Goal: Task Accomplishment & Management: Manage account settings

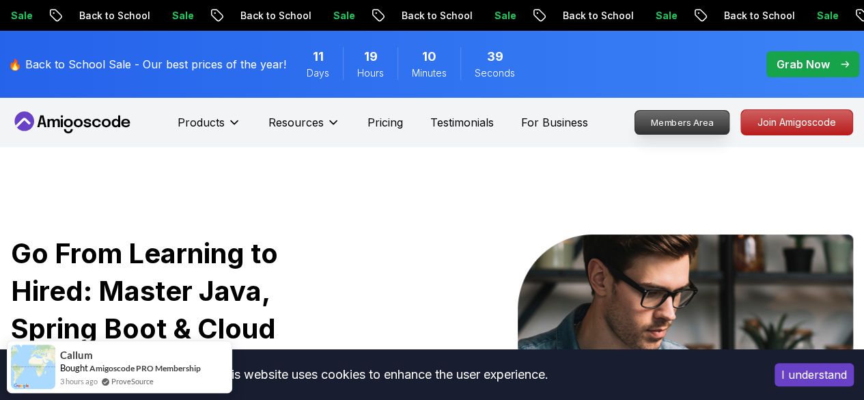
click at [694, 130] on p "Members Area" at bounding box center [683, 122] width 94 height 23
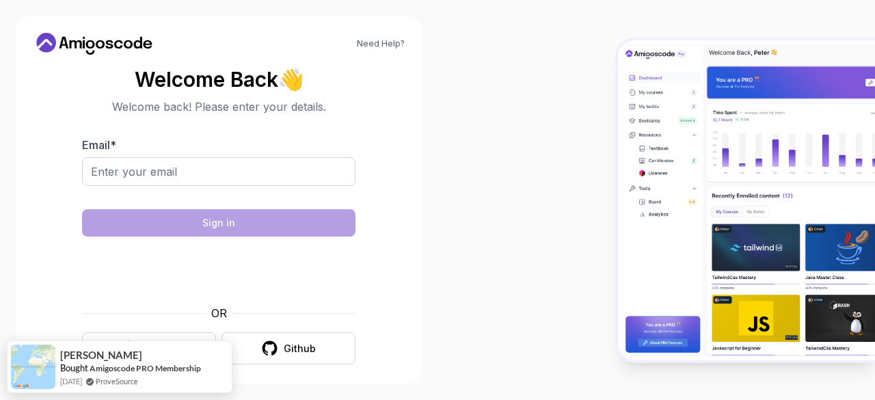
scroll to position [10, 0]
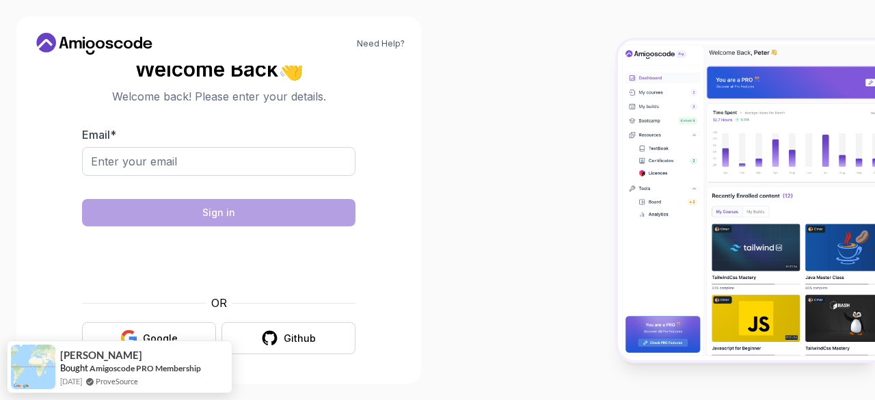
click at [189, 320] on div "OR Google Github" at bounding box center [218, 324] width 273 height 59
click at [184, 329] on button "Google" at bounding box center [149, 338] width 134 height 32
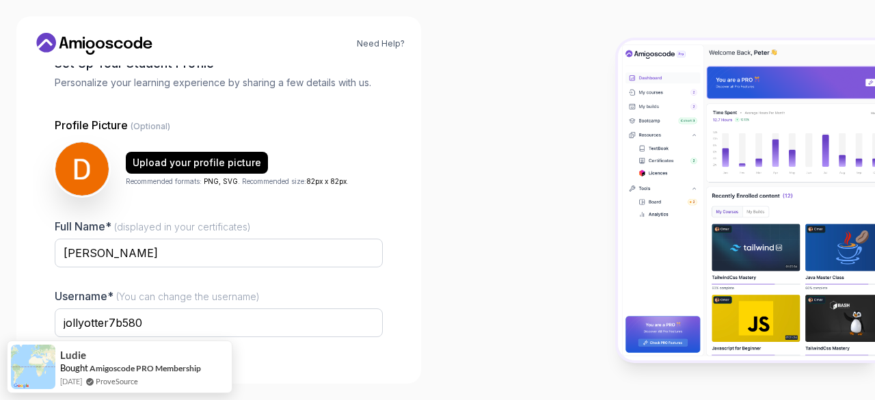
scroll to position [169, 0]
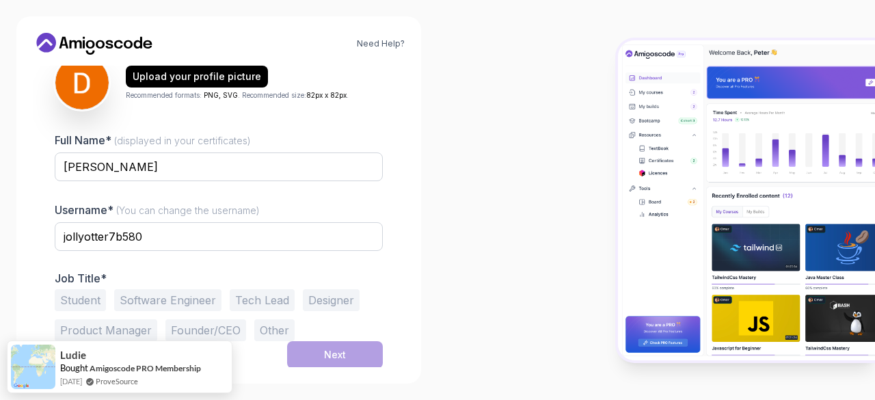
click at [172, 296] on button "Software Engineer" at bounding box center [167, 300] width 107 height 22
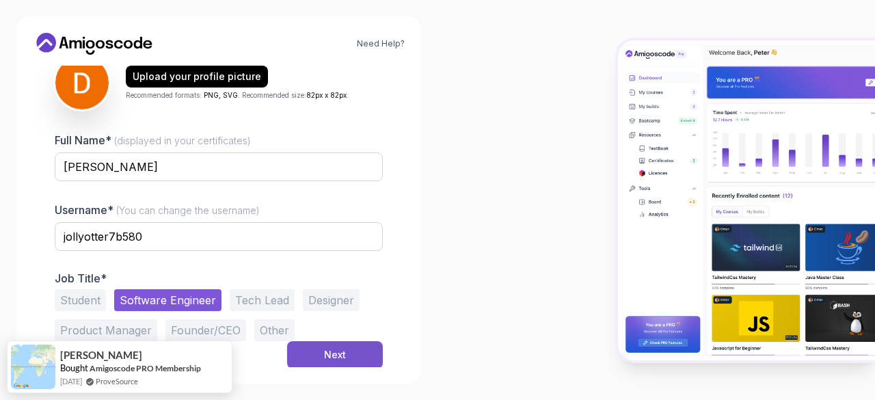
click at [370, 359] on button "Next" at bounding box center [335, 354] width 96 height 27
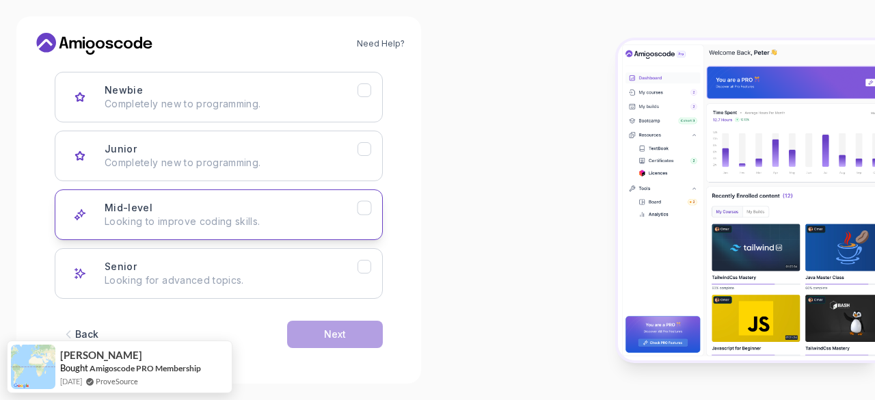
scroll to position [211, 0]
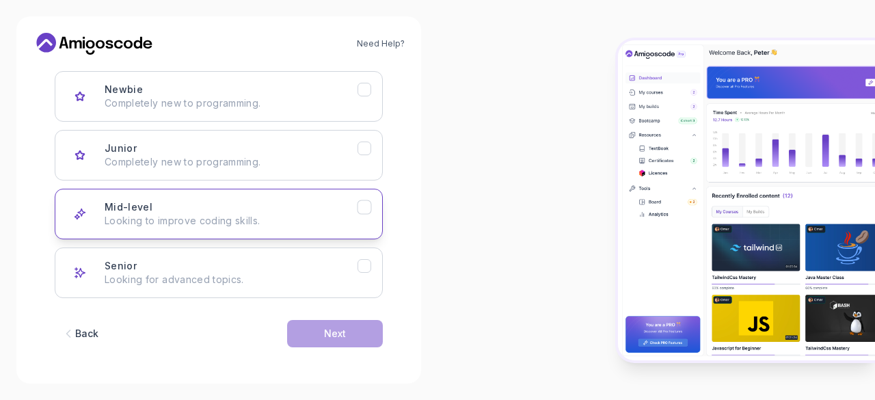
click at [313, 226] on p "Looking to improve coding skills." at bounding box center [231, 221] width 253 height 14
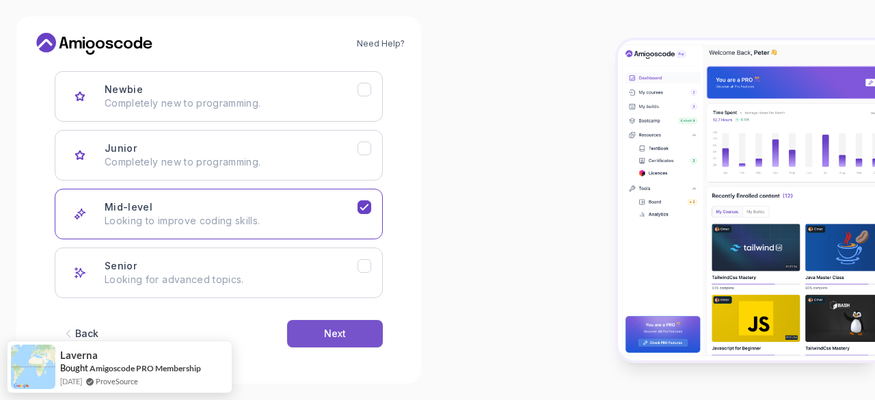
click at [359, 320] on button "Next" at bounding box center [335, 333] width 96 height 27
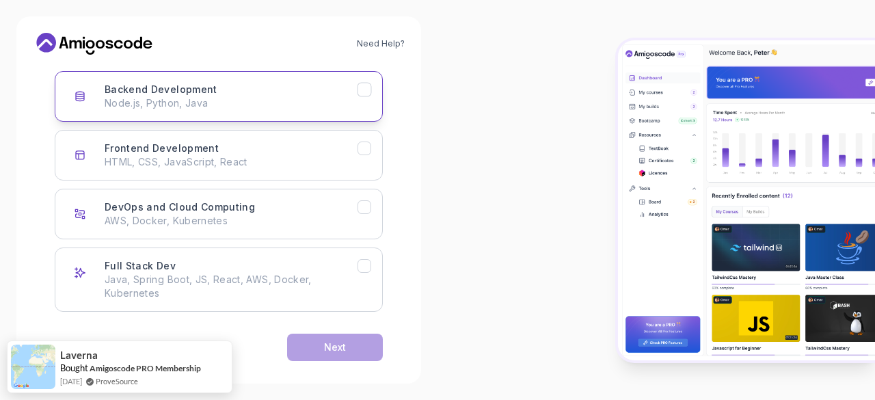
click at [356, 92] on div "Backend Development Node.js, Python, Java" at bounding box center [231, 96] width 253 height 27
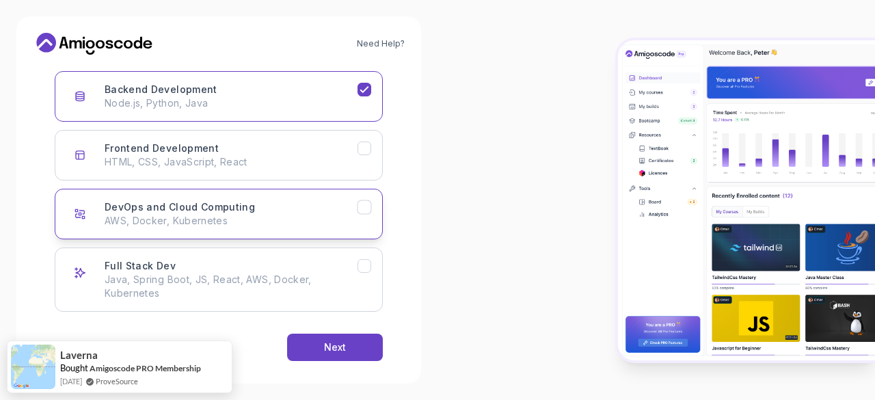
click at [361, 204] on icon "DevOps and Cloud Computing" at bounding box center [364, 207] width 13 height 13
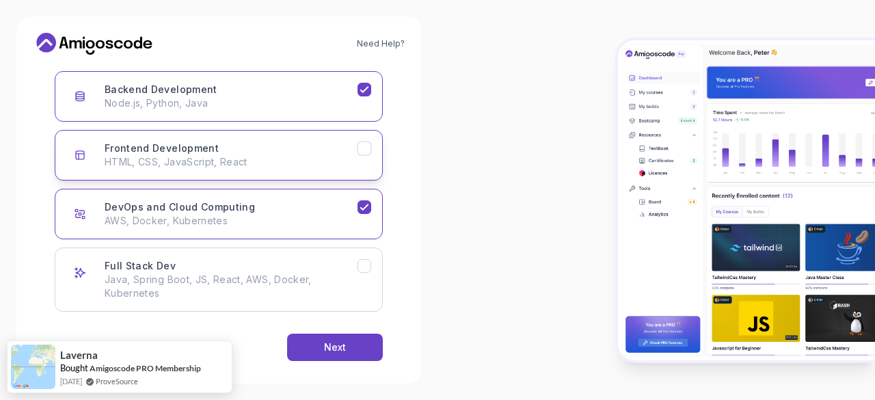
click at [371, 144] on div "Frontend Development" at bounding box center [364, 148] width 14 height 14
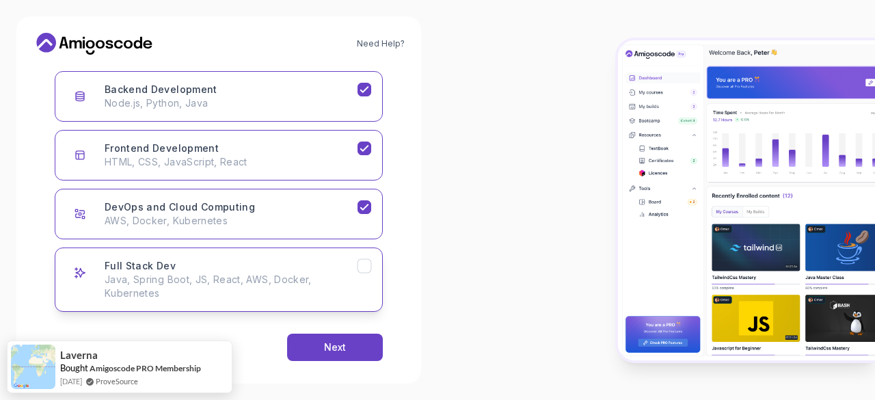
click at [370, 277] on button "Full Stack Dev Java, Spring Boot, JS, React, AWS, Docker, Kubernetes" at bounding box center [219, 279] width 328 height 64
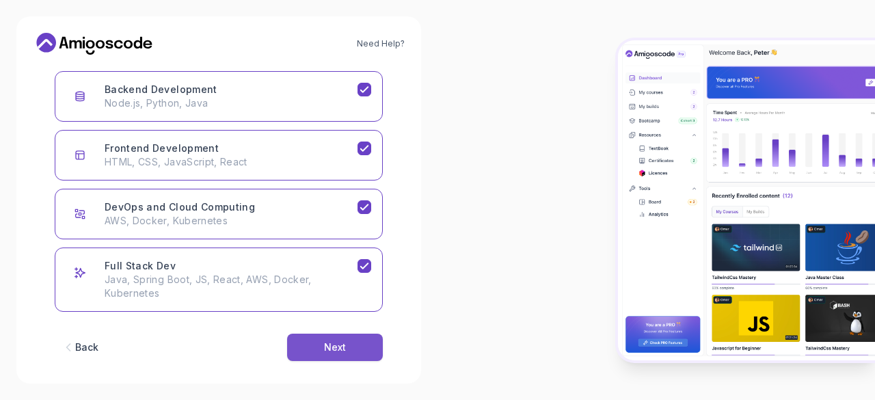
click at [351, 344] on button "Next" at bounding box center [335, 346] width 96 height 27
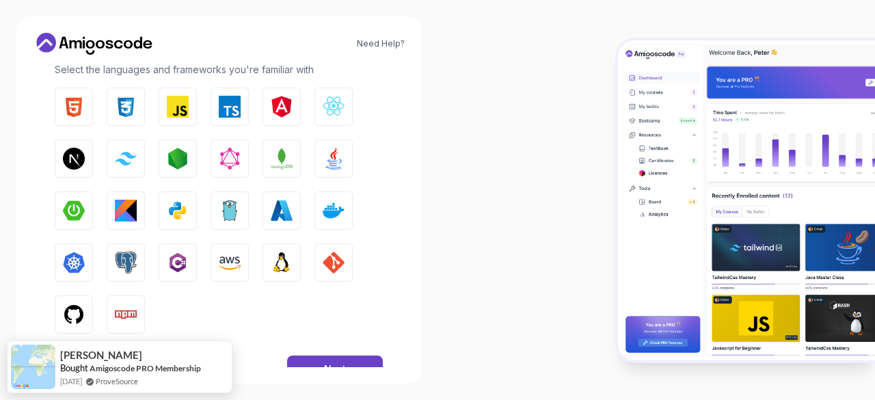
scroll to position [249, 0]
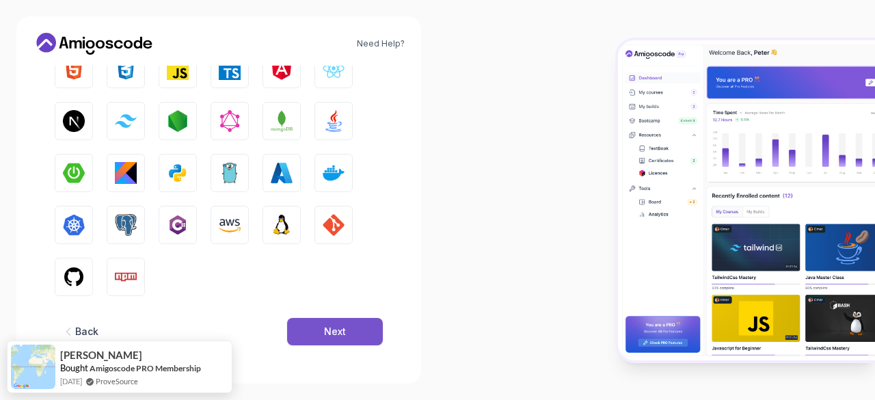
click at [349, 331] on button "Next" at bounding box center [335, 331] width 96 height 27
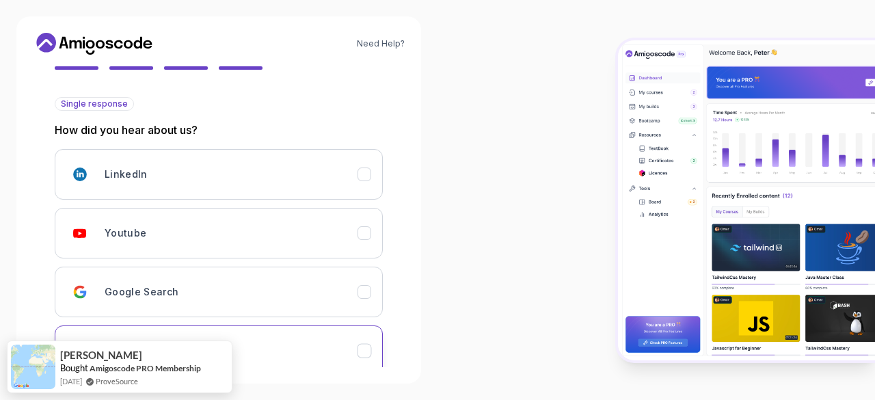
scroll to position [124, 0]
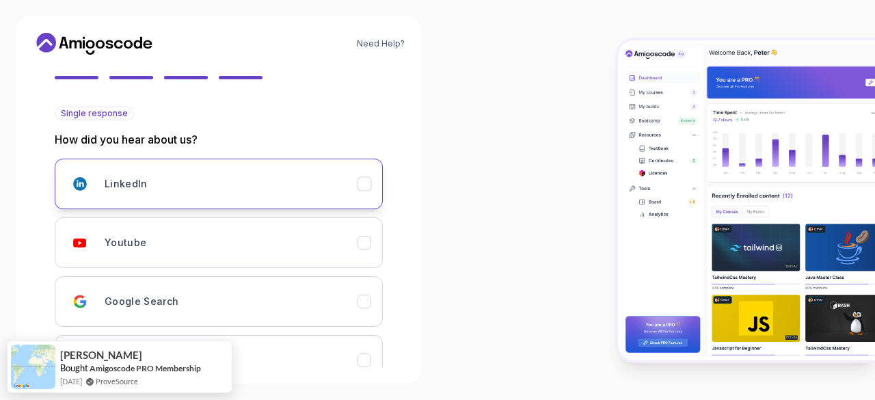
click at [368, 176] on button "LinkedIn" at bounding box center [219, 184] width 328 height 51
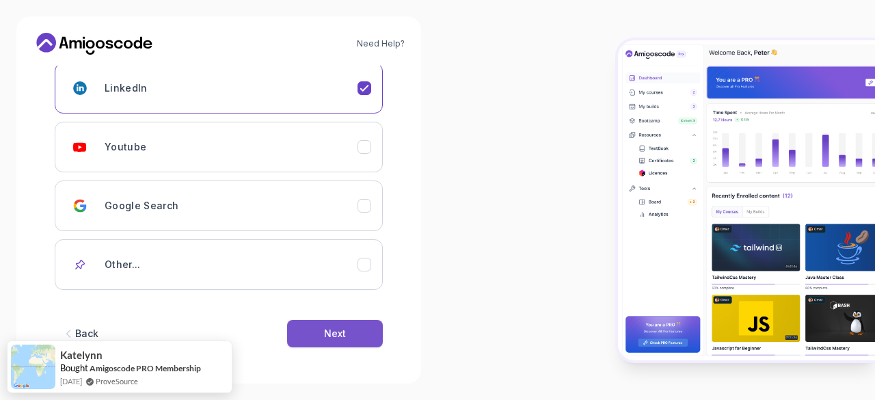
click at [357, 327] on button "Next" at bounding box center [335, 333] width 96 height 27
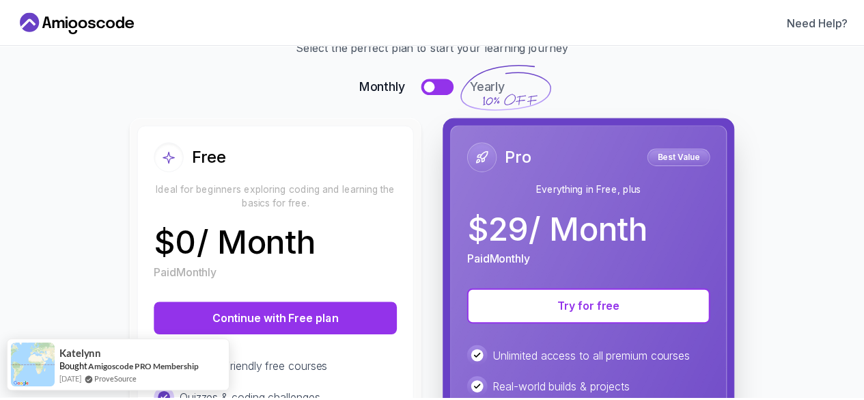
scroll to position [0, 0]
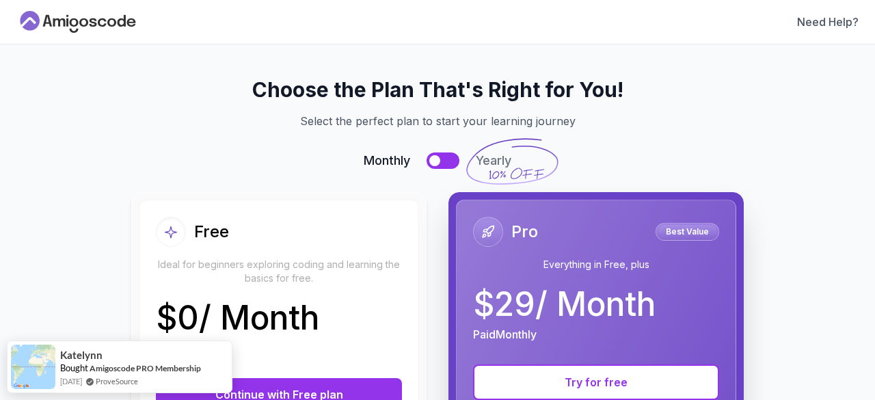
click at [98, 17] on icon at bounding box center [77, 22] width 123 height 22
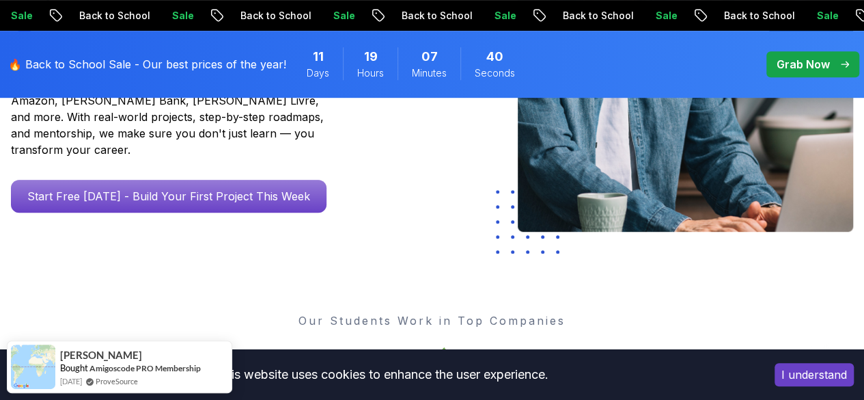
scroll to position [429, 0]
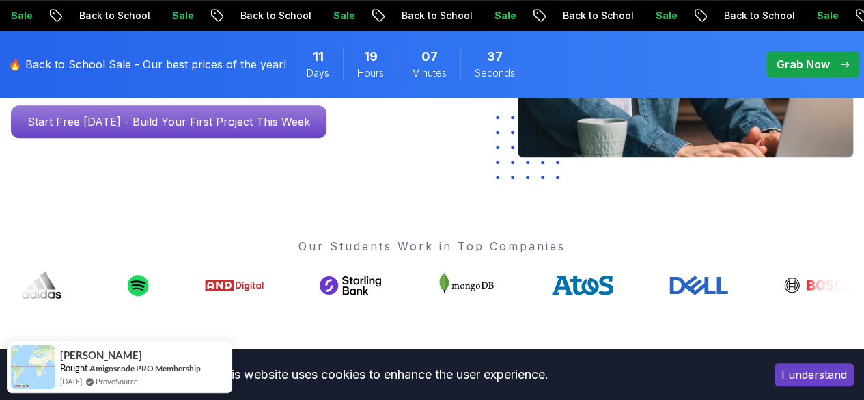
click at [797, 367] on button "I understand" at bounding box center [814, 374] width 79 height 23
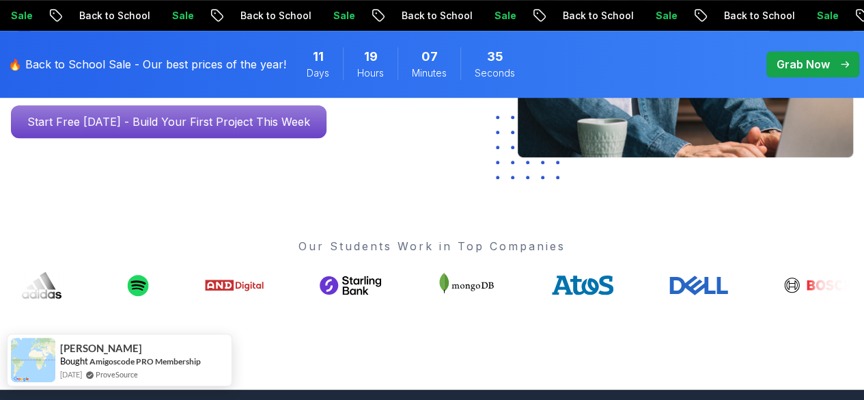
click at [49, 366] on img at bounding box center [33, 360] width 44 height 44
click at [123, 353] on div "Hazel" at bounding box center [130, 347] width 141 height 14
click at [120, 359] on link "Amigoscode PRO Membership" at bounding box center [145, 361] width 111 height 10
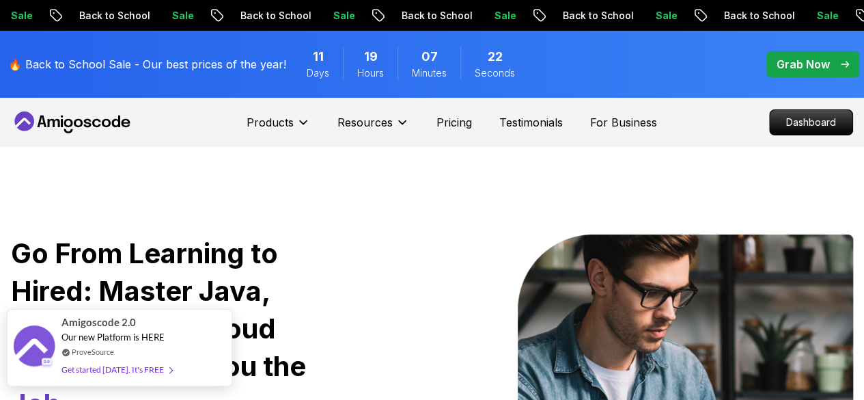
click at [103, 371] on div "Get started today. It's FREE" at bounding box center [117, 369] width 111 height 16
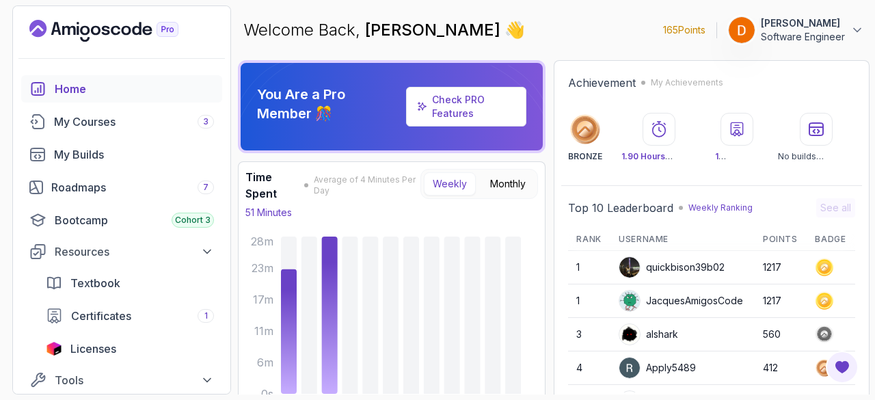
click at [794, 32] on p "Software Engineer" at bounding box center [803, 37] width 84 height 14
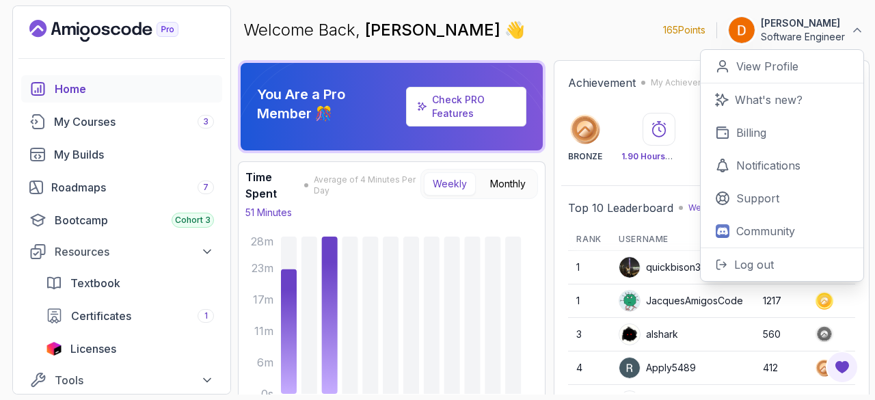
click at [630, 38] on div "Welcome Back, [PERSON_NAME] 👋 165 Points [PERSON_NAME] Software Engineer 0 Poin…" at bounding box center [553, 29] width 631 height 49
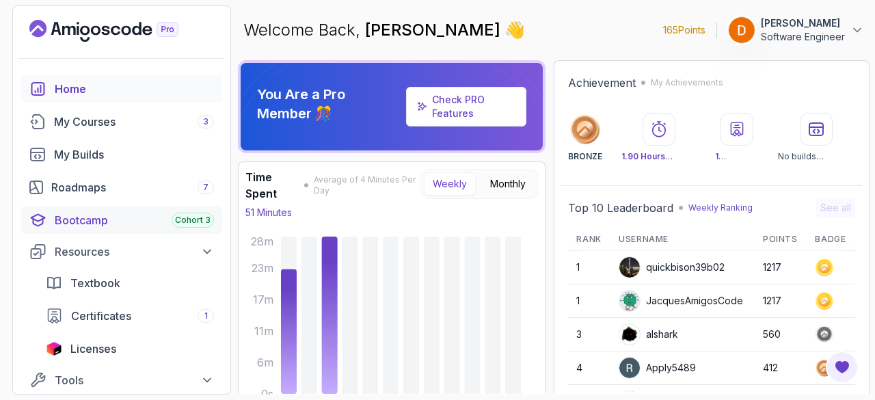
click at [118, 222] on div "Bootcamp Cohort 3" at bounding box center [134, 220] width 159 height 16
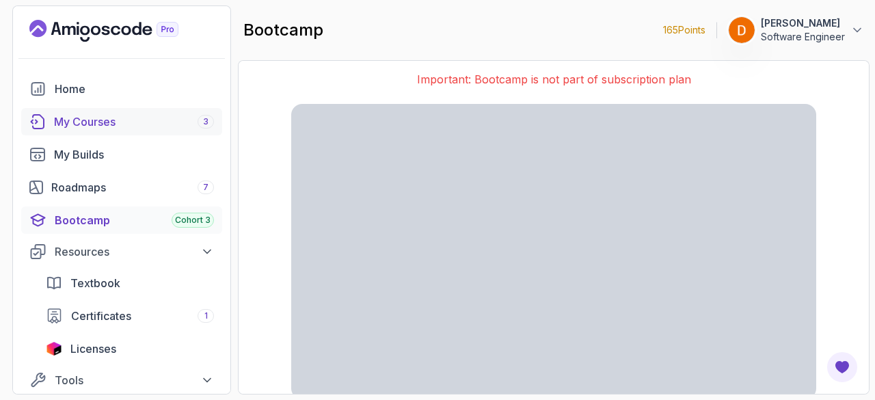
click at [99, 128] on div "My Courses 3" at bounding box center [134, 121] width 160 height 16
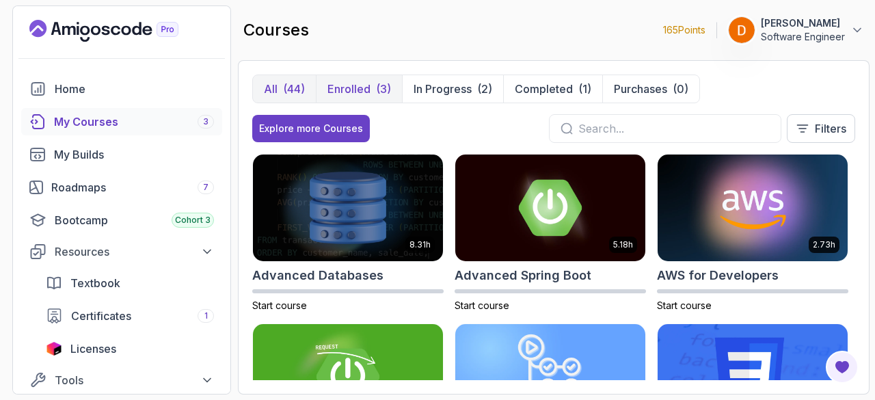
click at [347, 94] on p "Enrolled" at bounding box center [348, 89] width 43 height 16
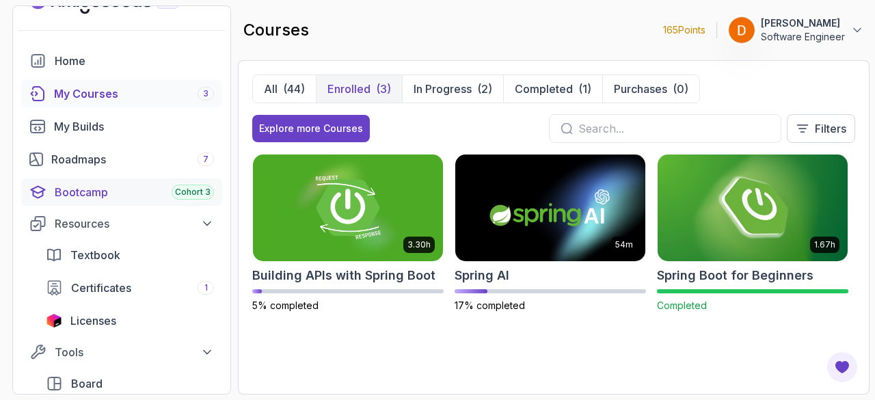
scroll to position [44, 0]
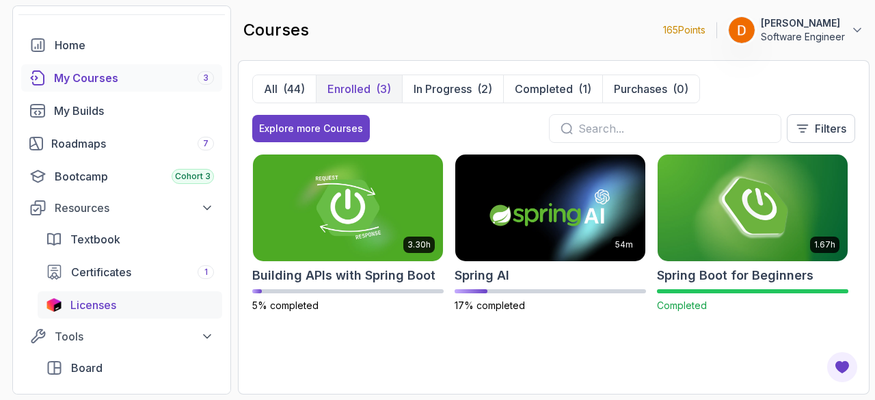
click at [112, 300] on span "Licenses" at bounding box center [93, 305] width 46 height 16
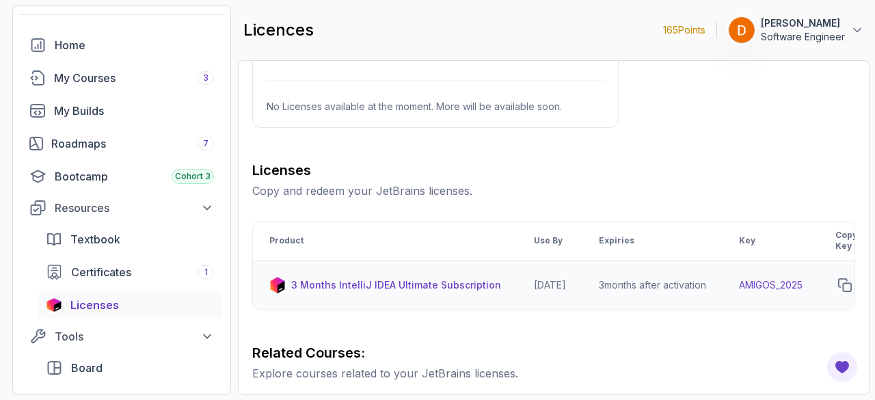
scroll to position [89, 0]
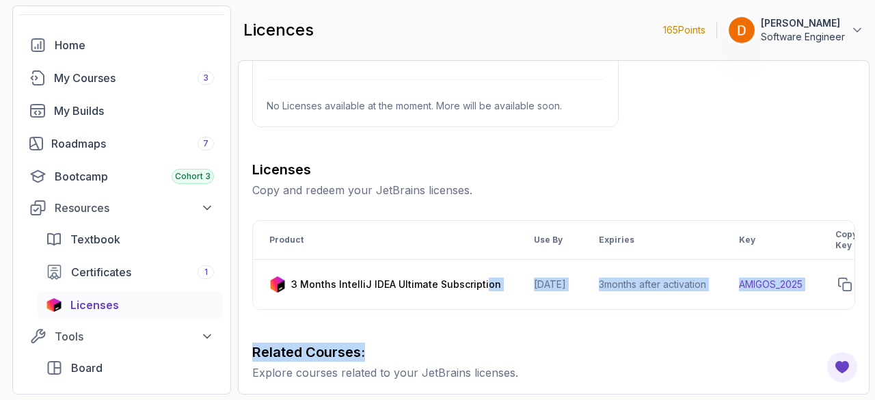
drag, startPoint x: 482, startPoint y: 307, endPoint x: 592, endPoint y: 329, distance: 112.3
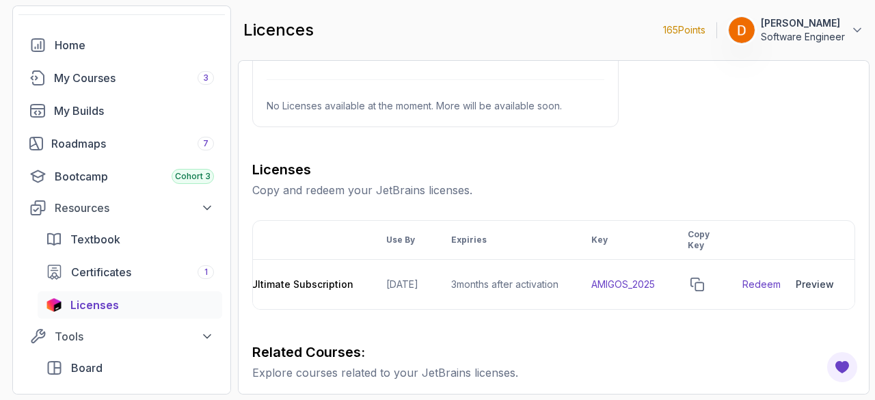
scroll to position [0, 166]
click at [760, 282] on link "Redeem" at bounding box center [758, 284] width 38 height 14
click at [700, 279] on icon "copy-button" at bounding box center [694, 284] width 14 height 14
click at [697, 279] on icon "copy-button" at bounding box center [694, 284] width 14 height 14
click at [700, 280] on icon "copy-button" at bounding box center [694, 284] width 14 height 14
